Goal: Task Accomplishment & Management: Use online tool/utility

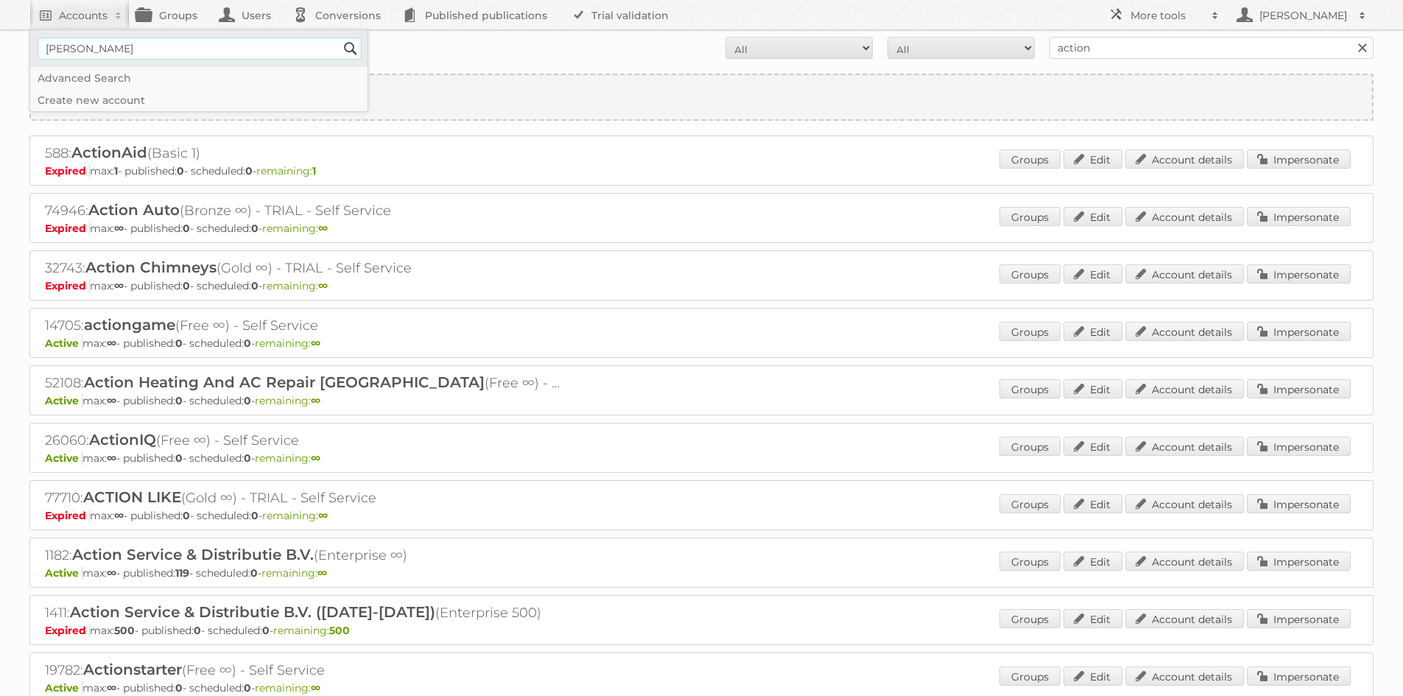
type input"] "[PERSON_NAME]"
click at [339, 38] on input "Search" at bounding box center [350, 49] width 22 height 22
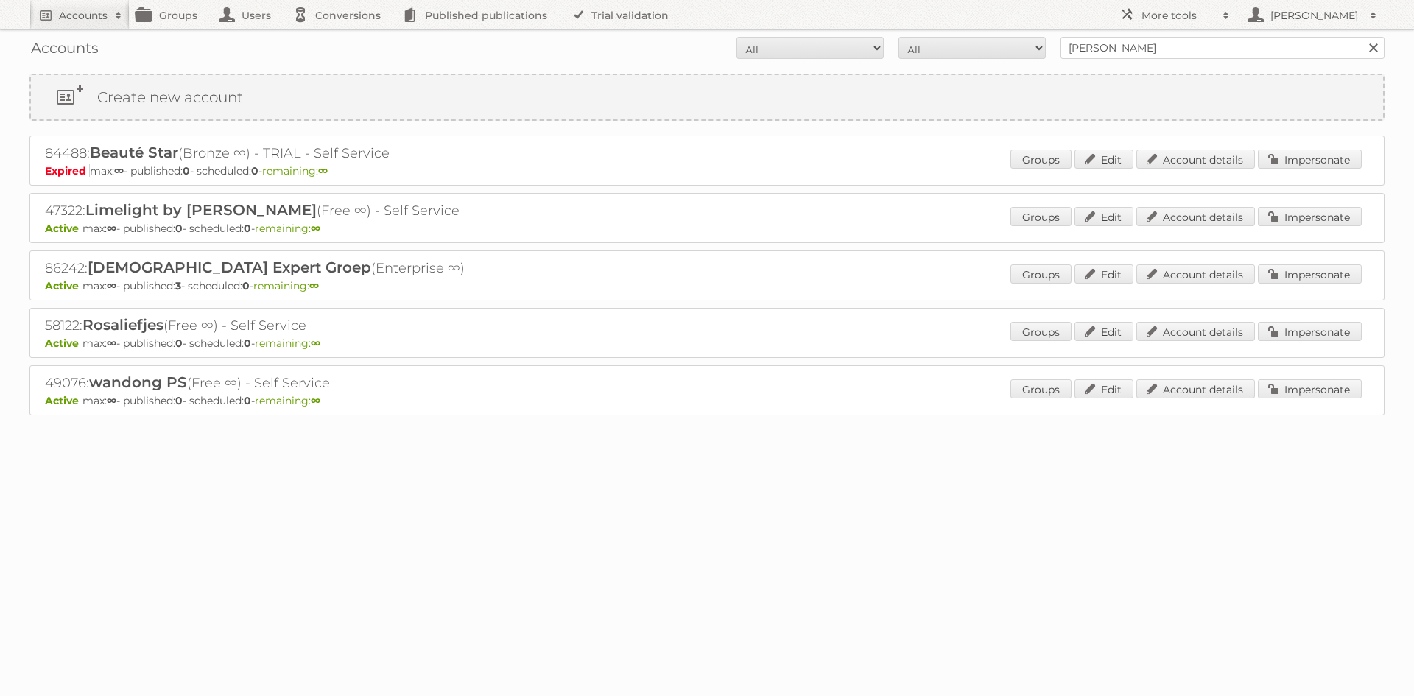
click at [1343, 287] on p "Active max: ∞ - published: 3 - scheduled: 0 - remaining: ∞" at bounding box center [707, 285] width 1324 height 13
drag, startPoint x: 1340, startPoint y: 281, endPoint x: 1025, endPoint y: 264, distance: 315.6
click at [1340, 281] on link "Impersonate" at bounding box center [1310, 273] width 104 height 19
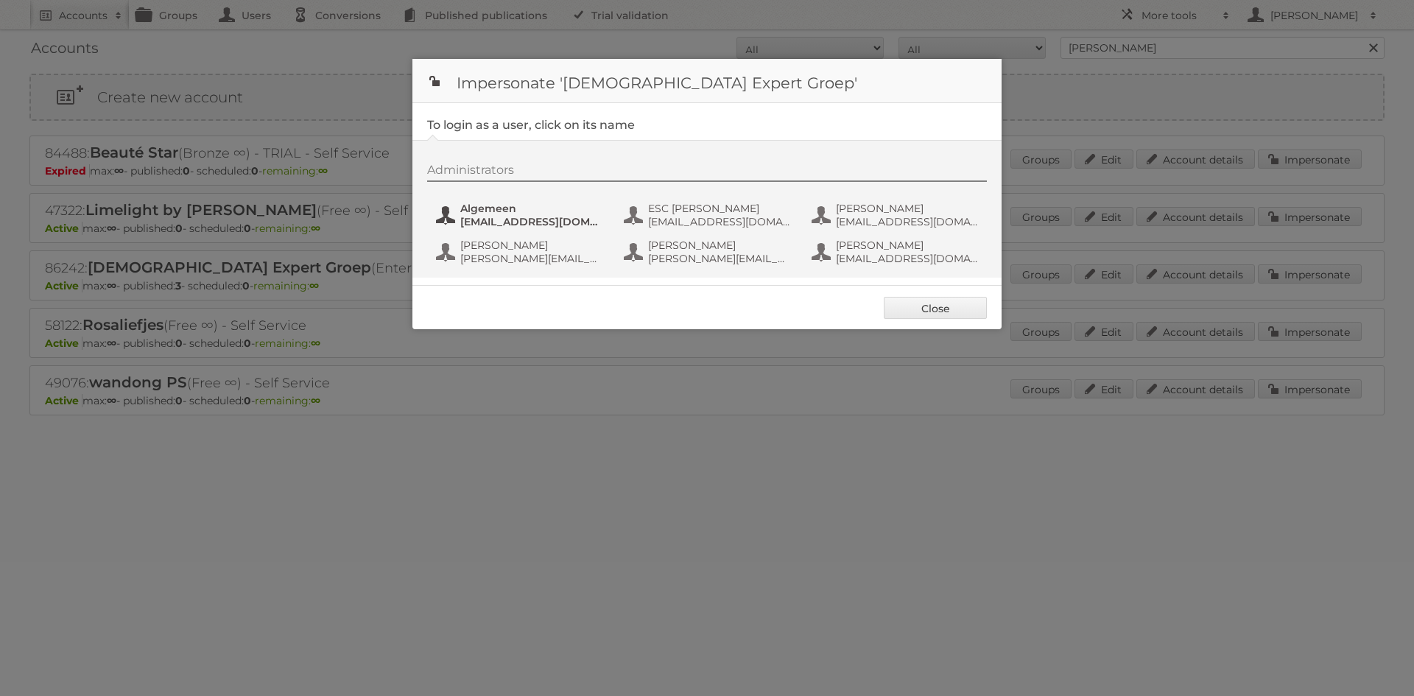
click at [535, 217] on span "marketing@expert.nl" at bounding box center [531, 221] width 143 height 13
